Goal: Task Accomplishment & Management: Use online tool/utility

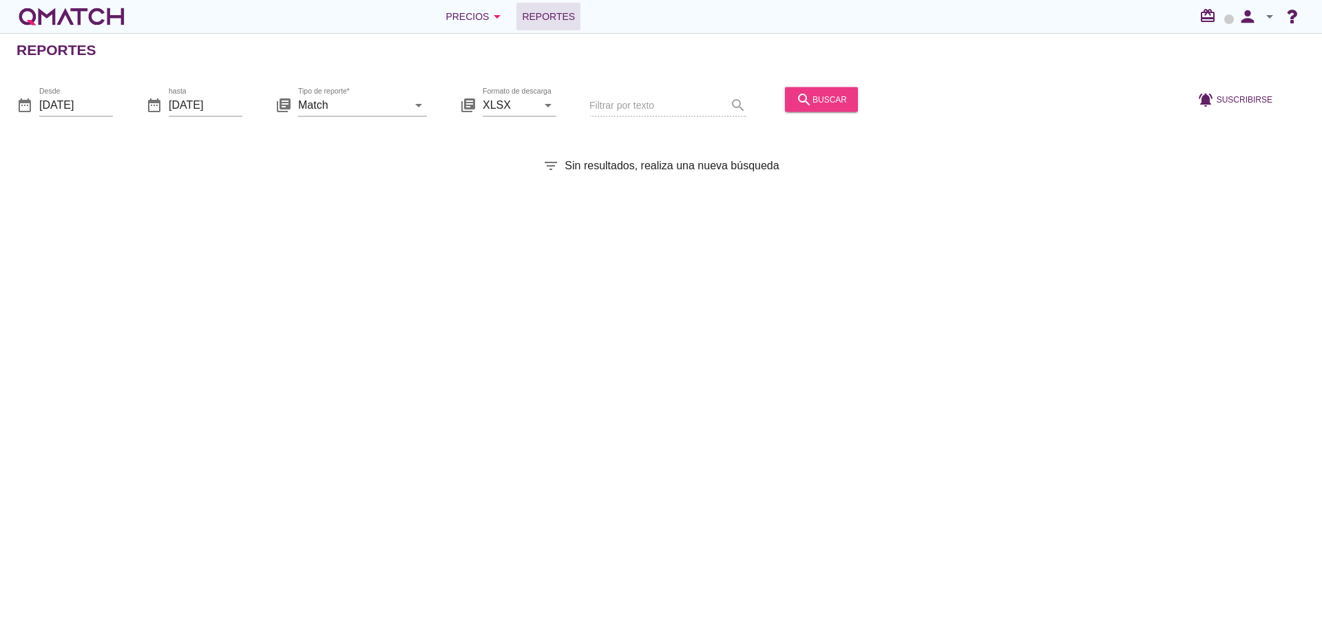
click at [829, 106] on div "search buscar" at bounding box center [821, 99] width 51 height 17
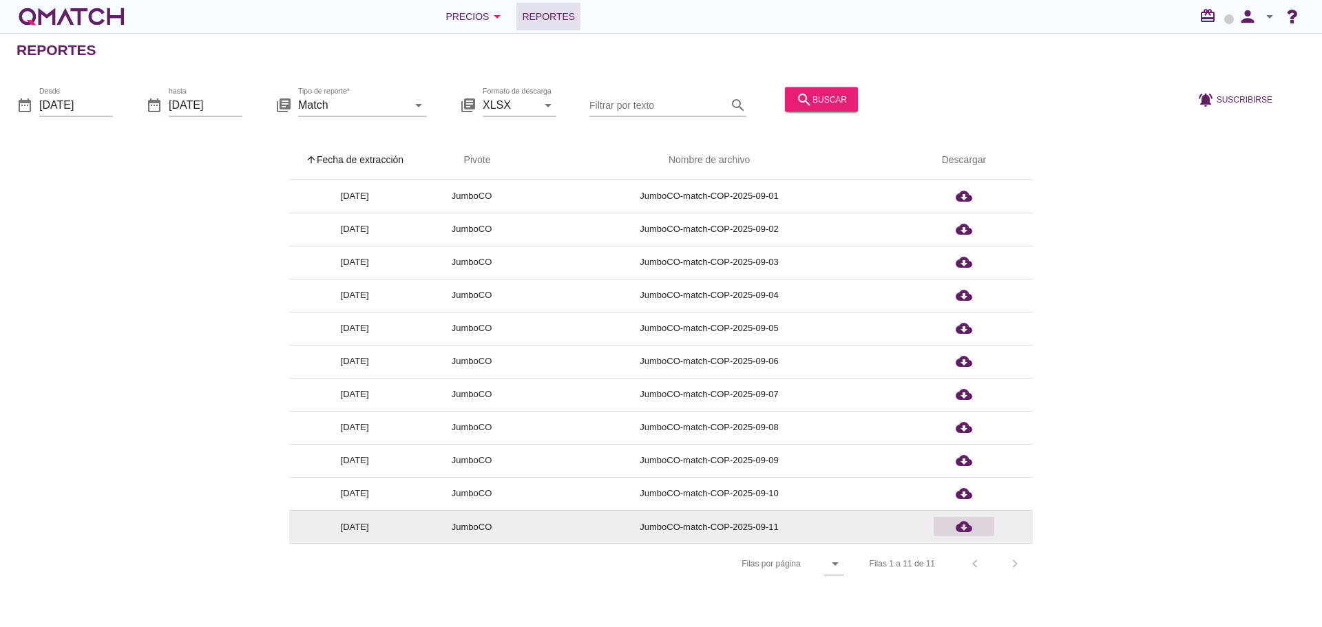
click at [962, 532] on icon "cloud_download" at bounding box center [964, 527] width 17 height 17
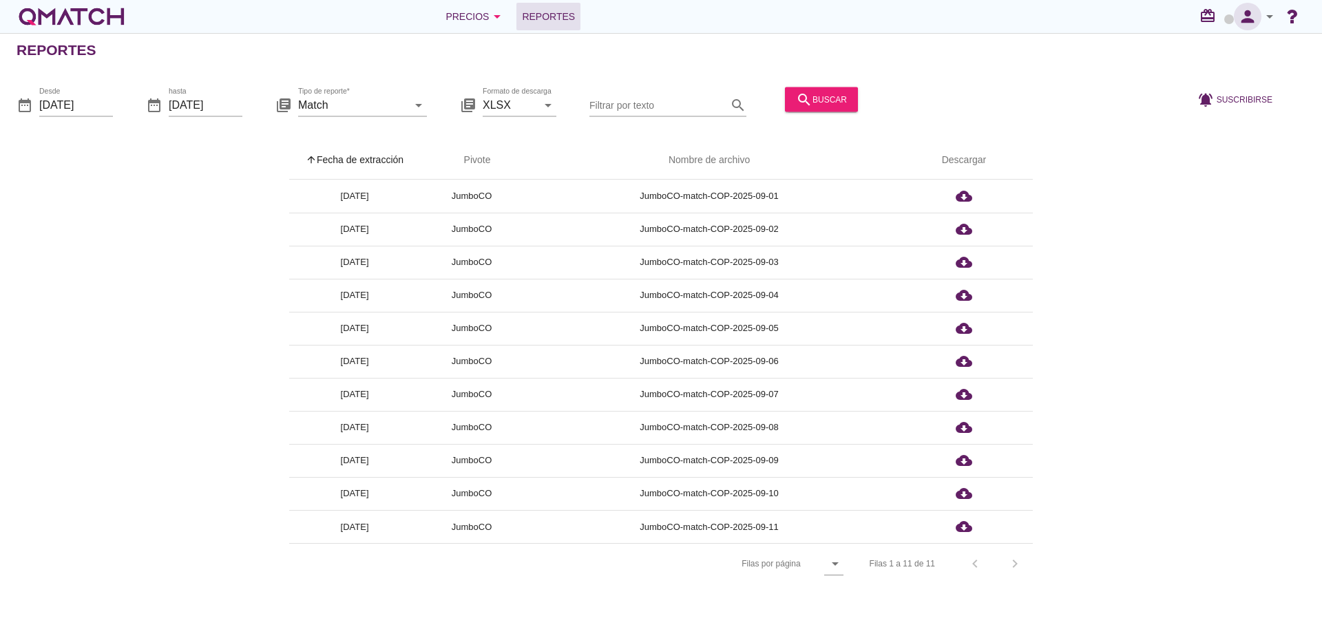
click at [1256, 20] on icon "person" at bounding box center [1248, 16] width 28 height 19
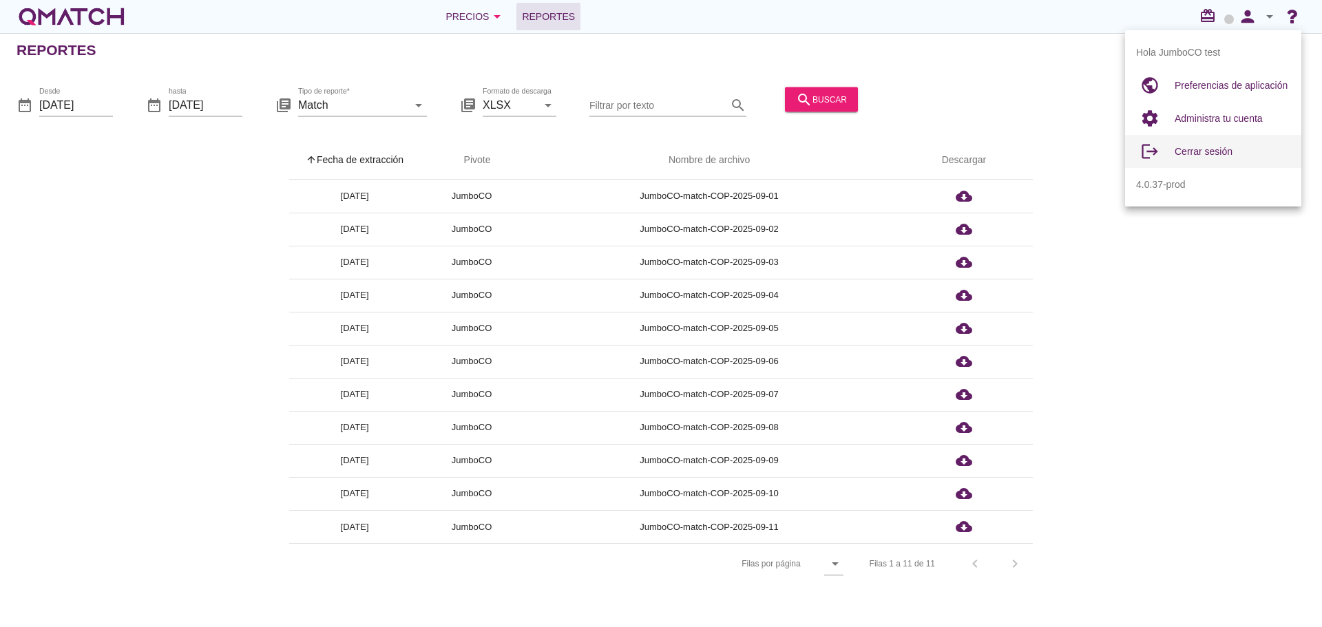
click at [1192, 149] on span "Cerrar sesión" at bounding box center [1204, 151] width 58 height 11
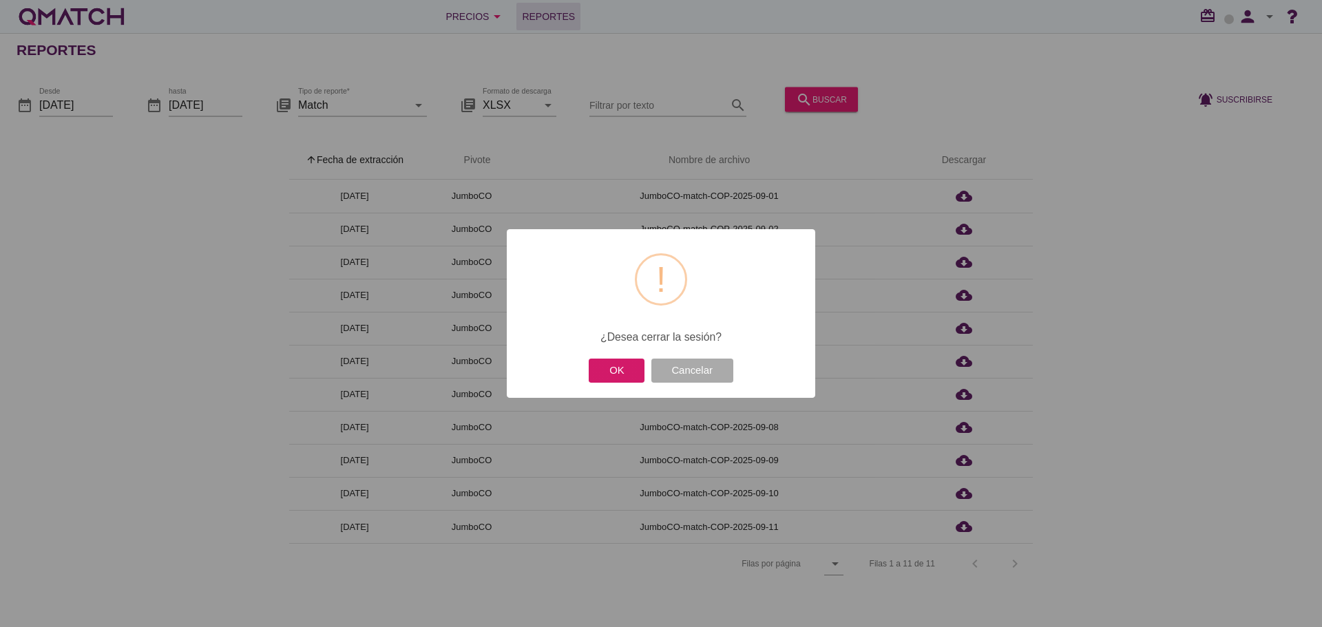
click at [627, 381] on button "OK" at bounding box center [617, 371] width 56 height 24
